Goal: Check status

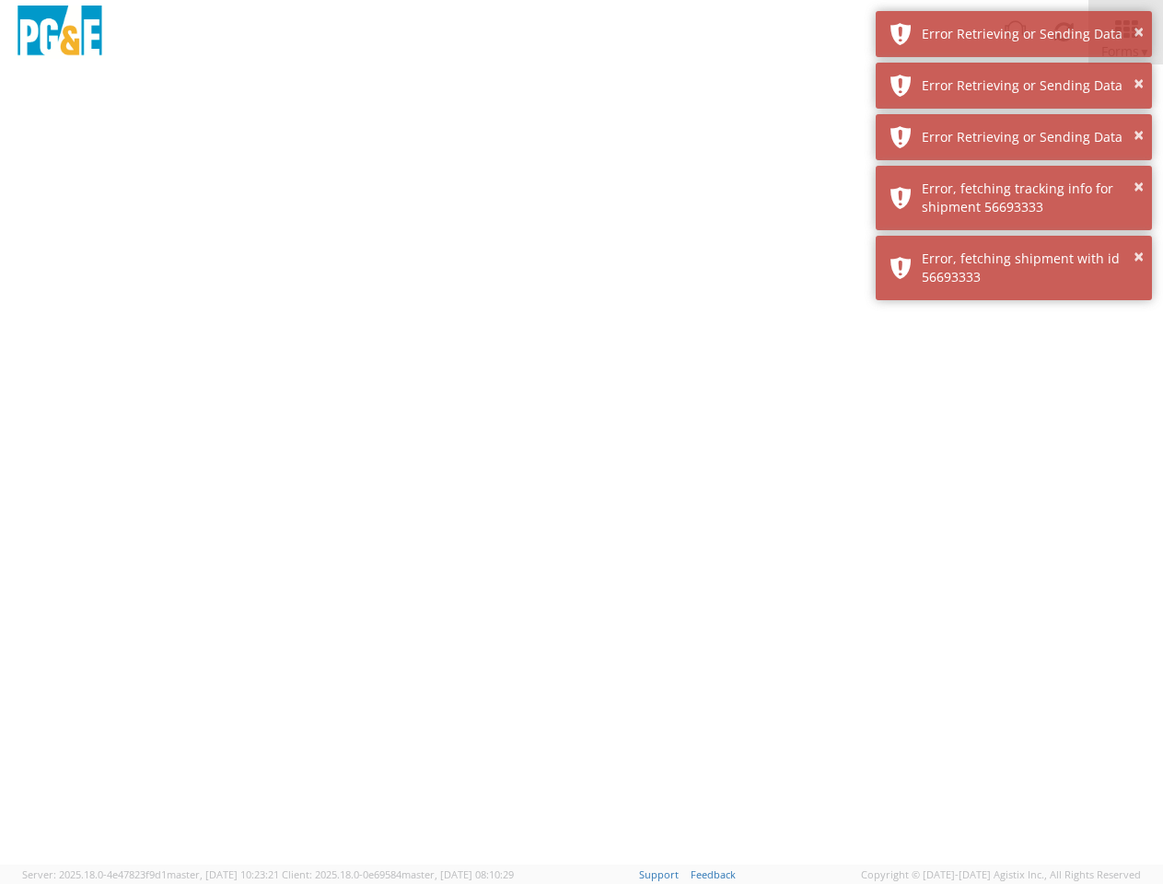
click at [581, 474] on div at bounding box center [581, 464] width 1163 height 800
click at [60, 32] on img at bounding box center [60, 33] width 92 height 54
click at [1014, 34] on div "Error Retrieving or Sending Data" at bounding box center [1030, 34] width 216 height 18
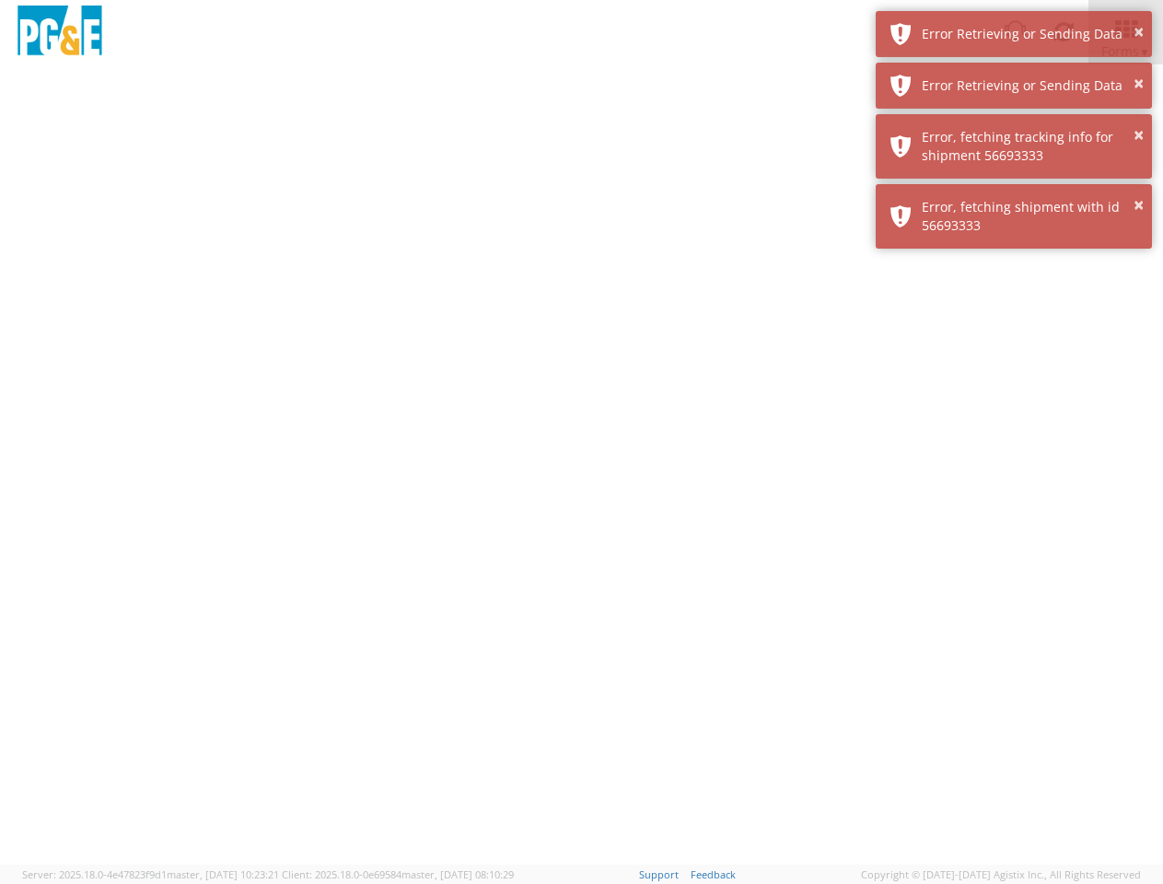
click at [1014, 86] on div "Error Retrieving or Sending Data" at bounding box center [1030, 85] width 216 height 18
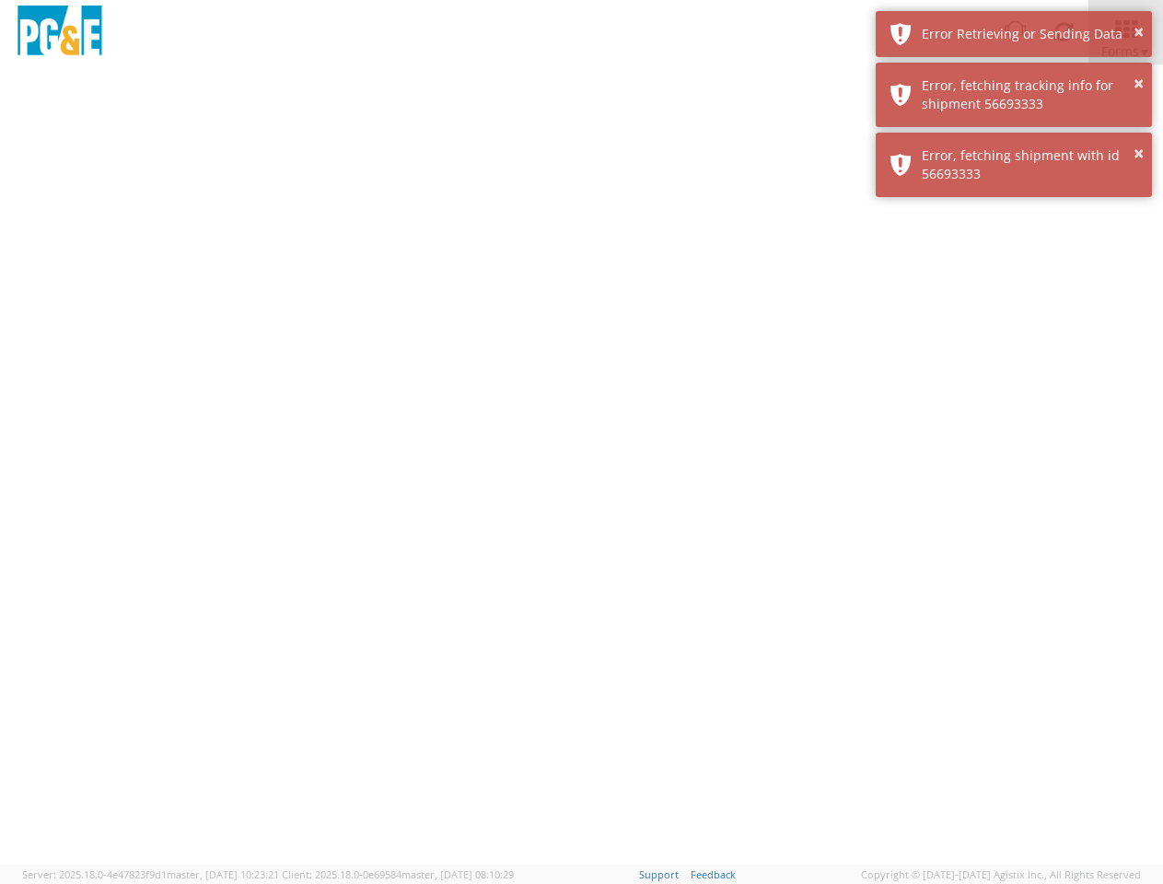
click at [1014, 137] on div "× Error, fetching shipment with id 56693333" at bounding box center [1014, 165] width 276 height 64
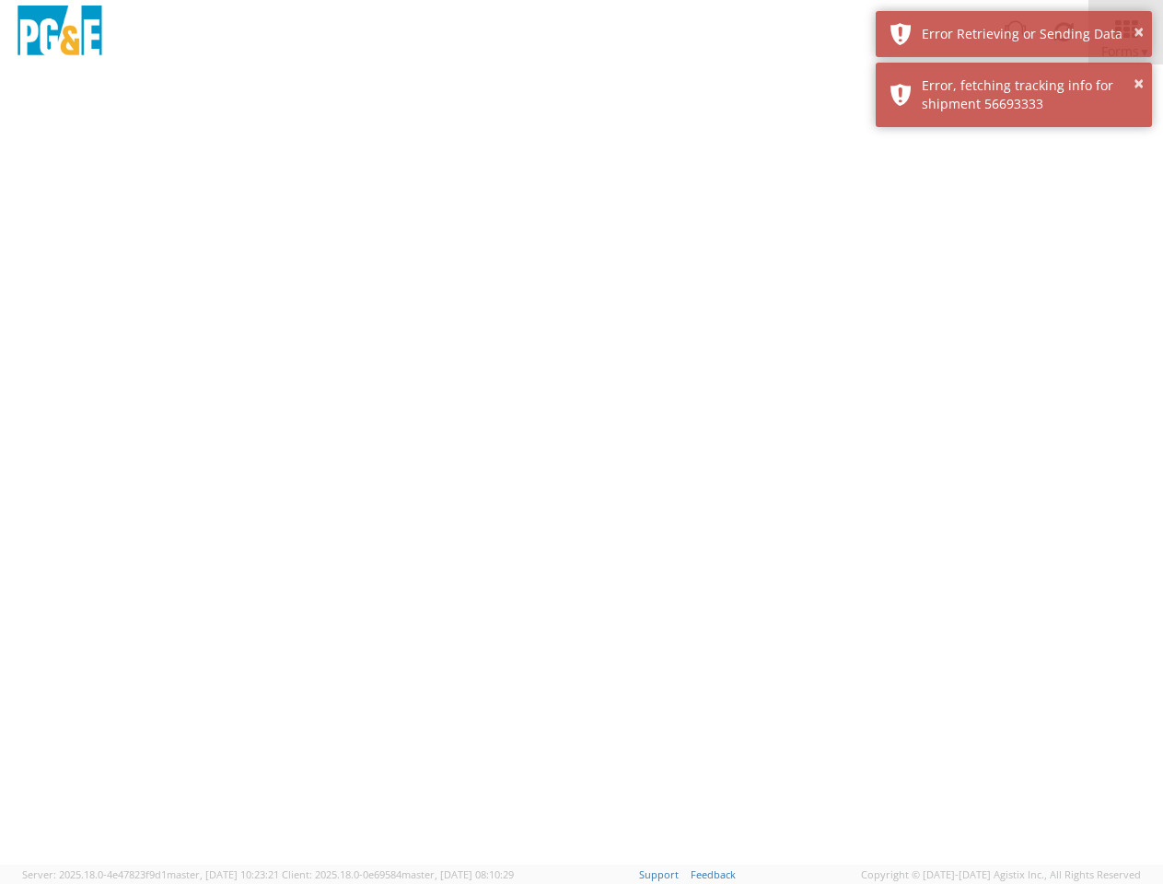
click at [1014, 198] on div at bounding box center [581, 464] width 1163 height 800
click at [1014, 268] on div at bounding box center [581, 464] width 1163 height 800
